Goal: Navigation & Orientation: Locate item on page

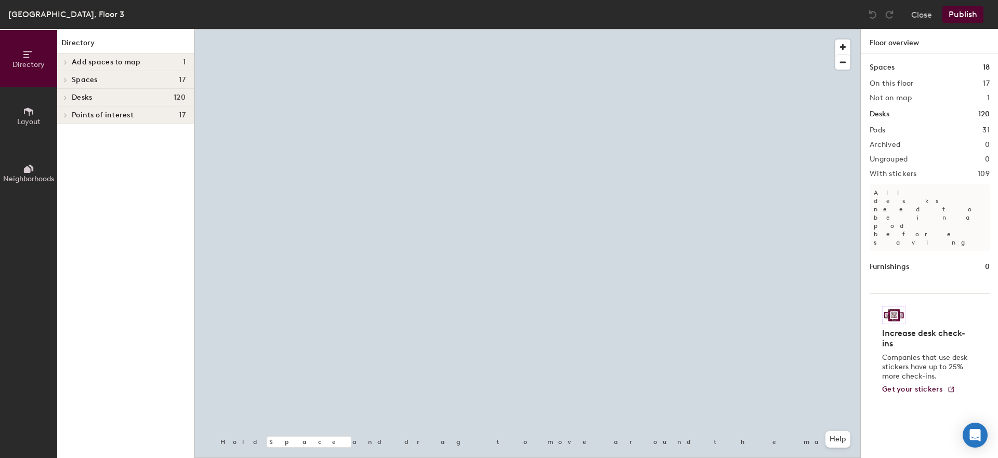
click at [65, 101] on div at bounding box center [64, 97] width 14 height 17
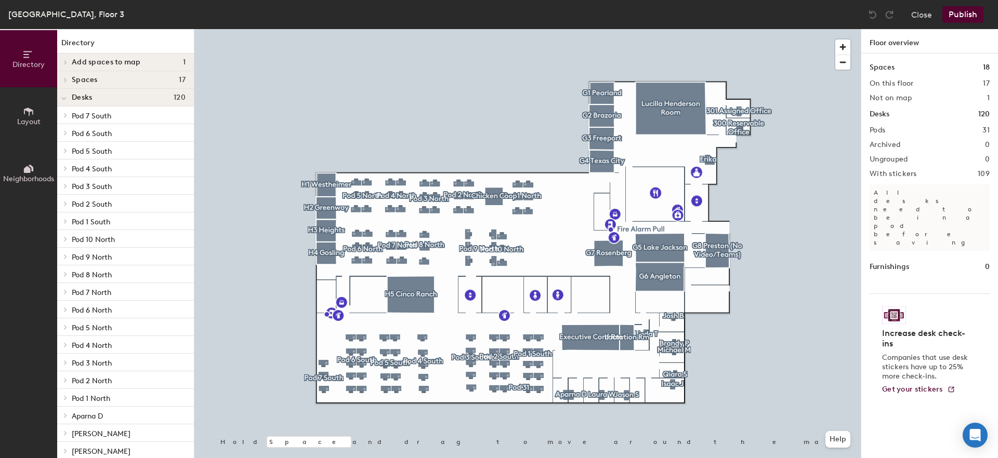
click at [67, 115] on span at bounding box center [64, 115] width 9 height 5
click at [65, 184] on icon at bounding box center [65, 183] width 2 height 4
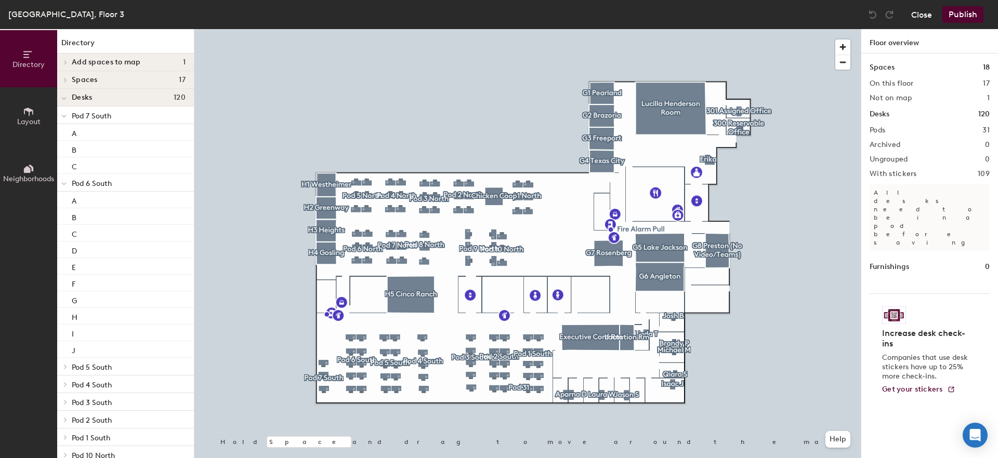
click at [926, 16] on button "Close" at bounding box center [921, 14] width 21 height 17
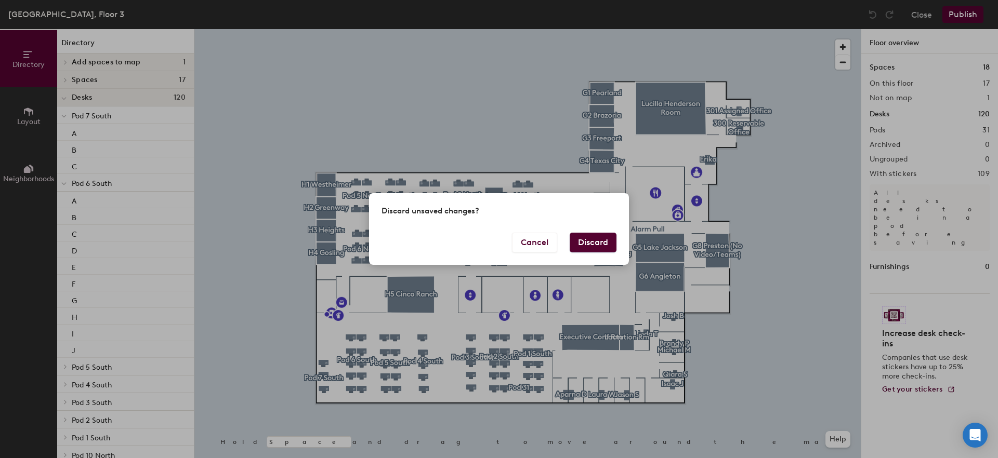
click at [594, 241] on button "Discard" at bounding box center [593, 243] width 47 height 20
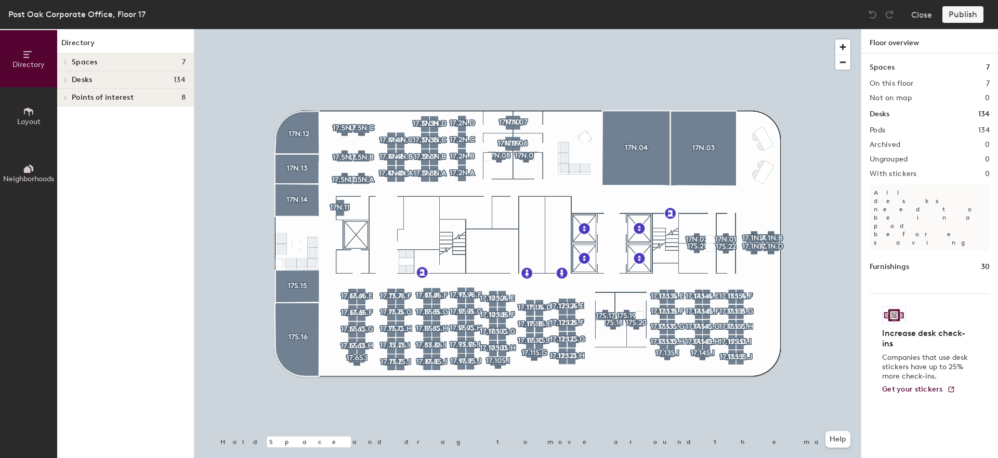
click at [82, 82] on span "Desks" at bounding box center [82, 80] width 20 height 8
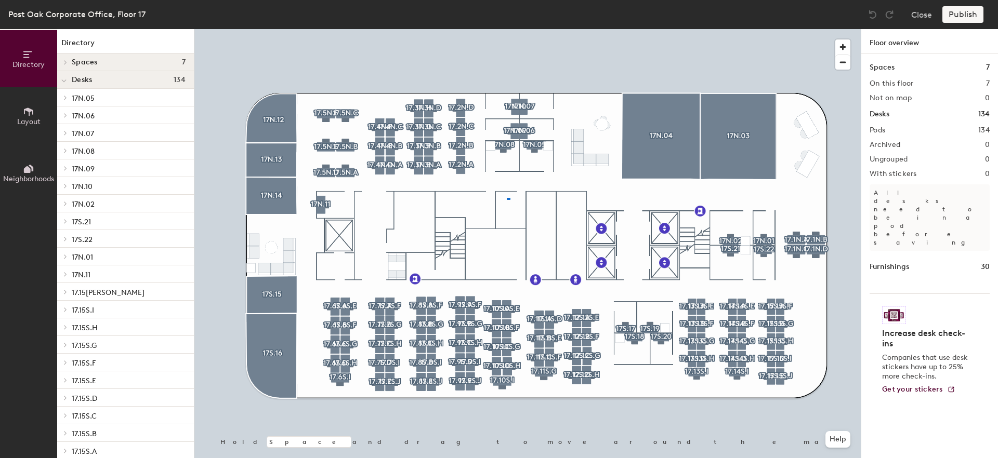
click at [506, 29] on div at bounding box center [527, 29] width 666 height 0
click at [107, 96] on p "17N.05" at bounding box center [129, 98] width 114 height 14
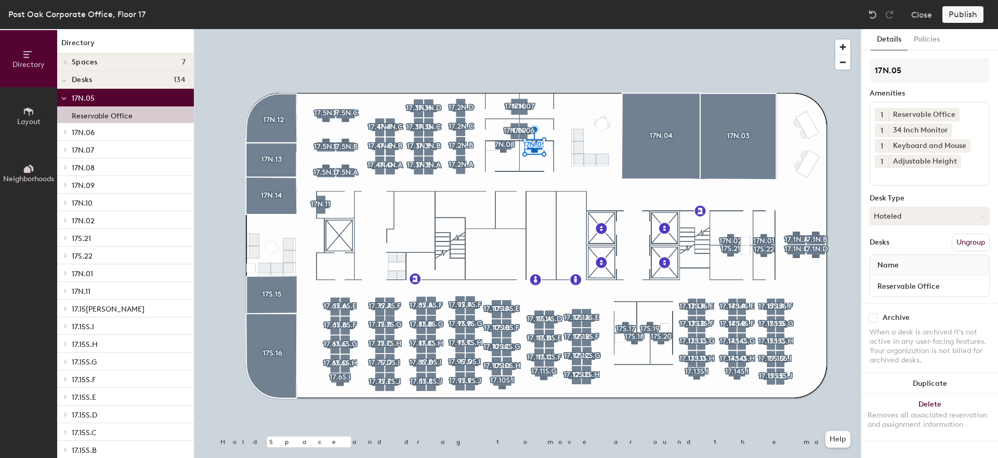
click at [93, 134] on span "17N.06" at bounding box center [83, 132] width 23 height 9
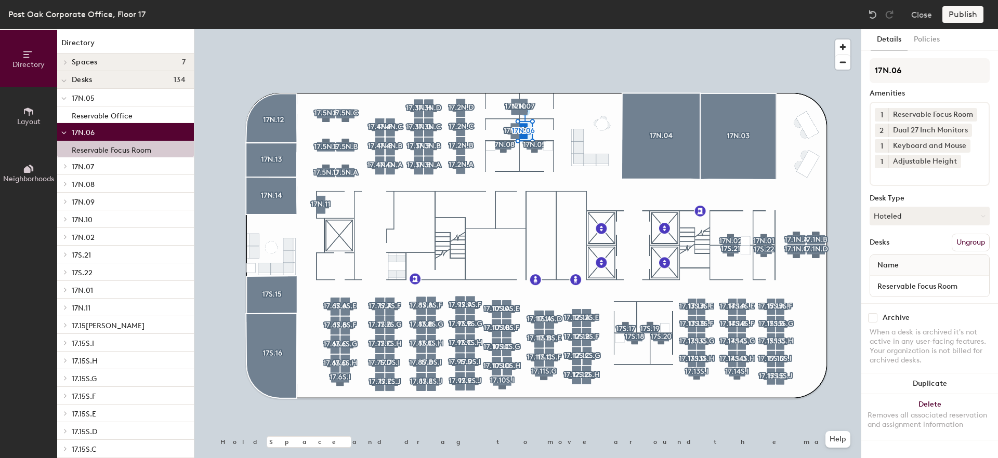
click at [97, 166] on p "17N.07" at bounding box center [129, 167] width 114 height 14
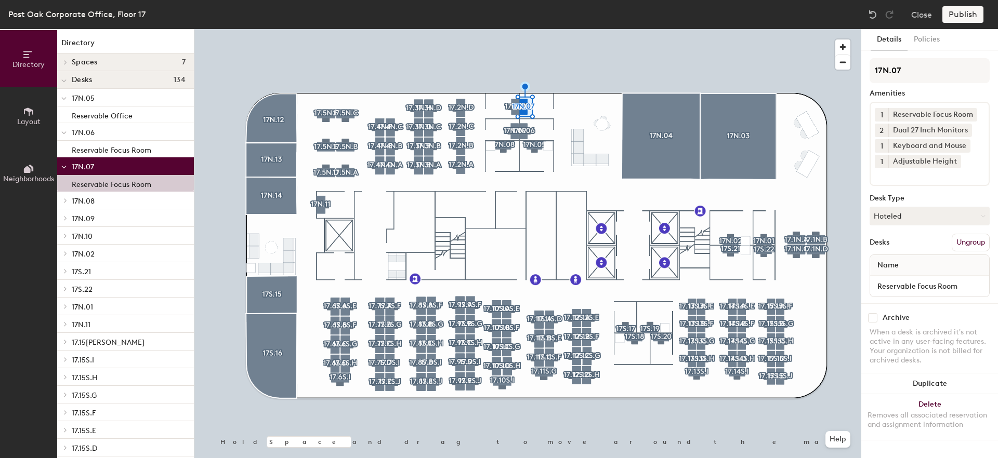
click at [115, 199] on p "17N.08" at bounding box center [129, 201] width 114 height 14
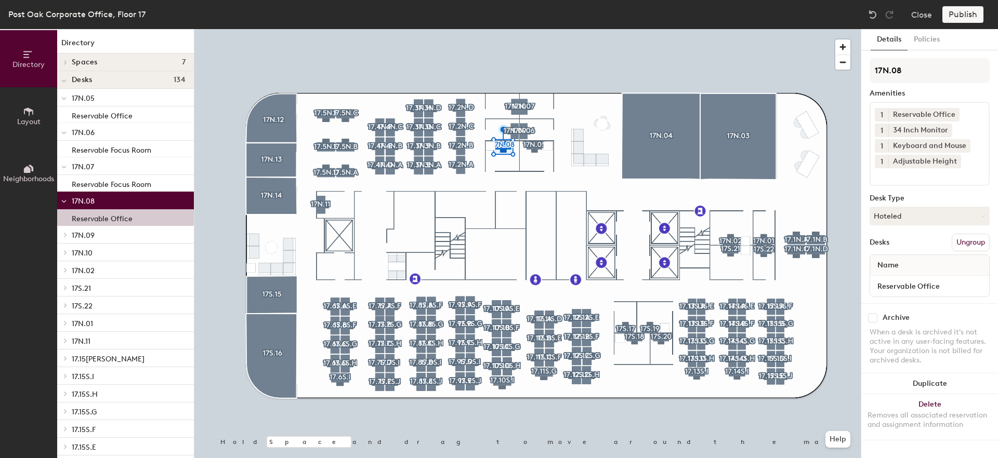
click at [107, 234] on p "17N.09" at bounding box center [129, 235] width 114 height 14
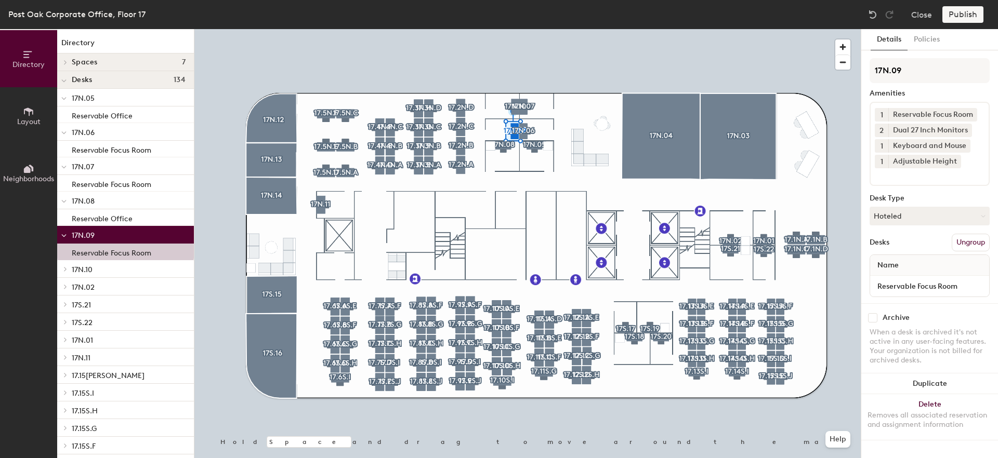
click at [96, 318] on p "17S.22" at bounding box center [129, 322] width 114 height 14
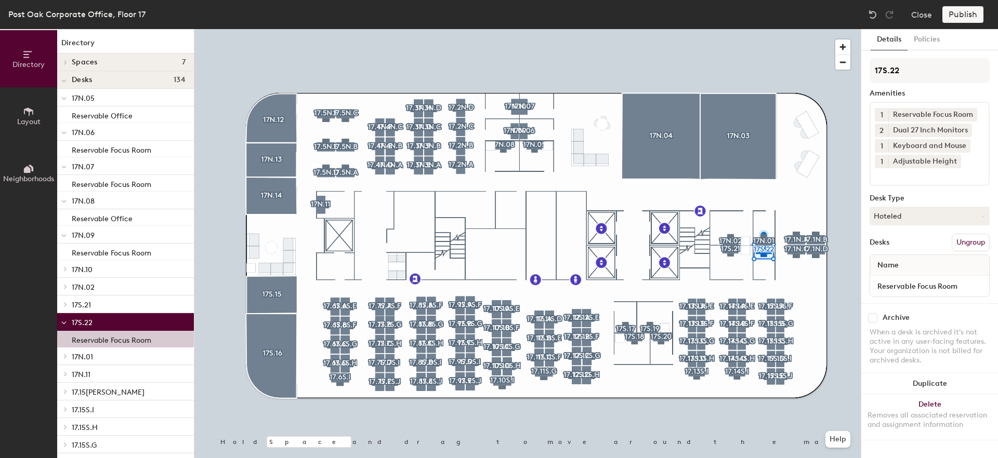
click at [108, 370] on p "17N.11" at bounding box center [129, 374] width 114 height 14
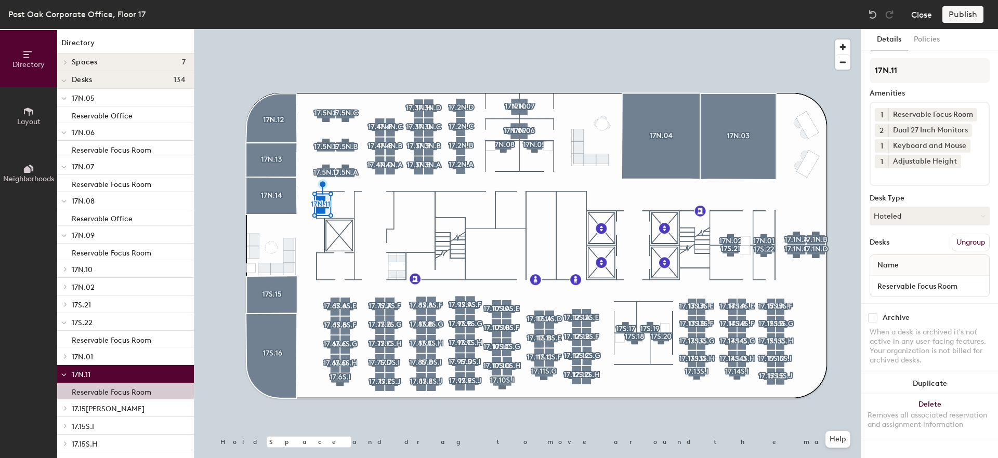
click at [926, 15] on button "Close" at bounding box center [921, 14] width 21 height 17
